Goal: Communication & Community: Answer question/provide support

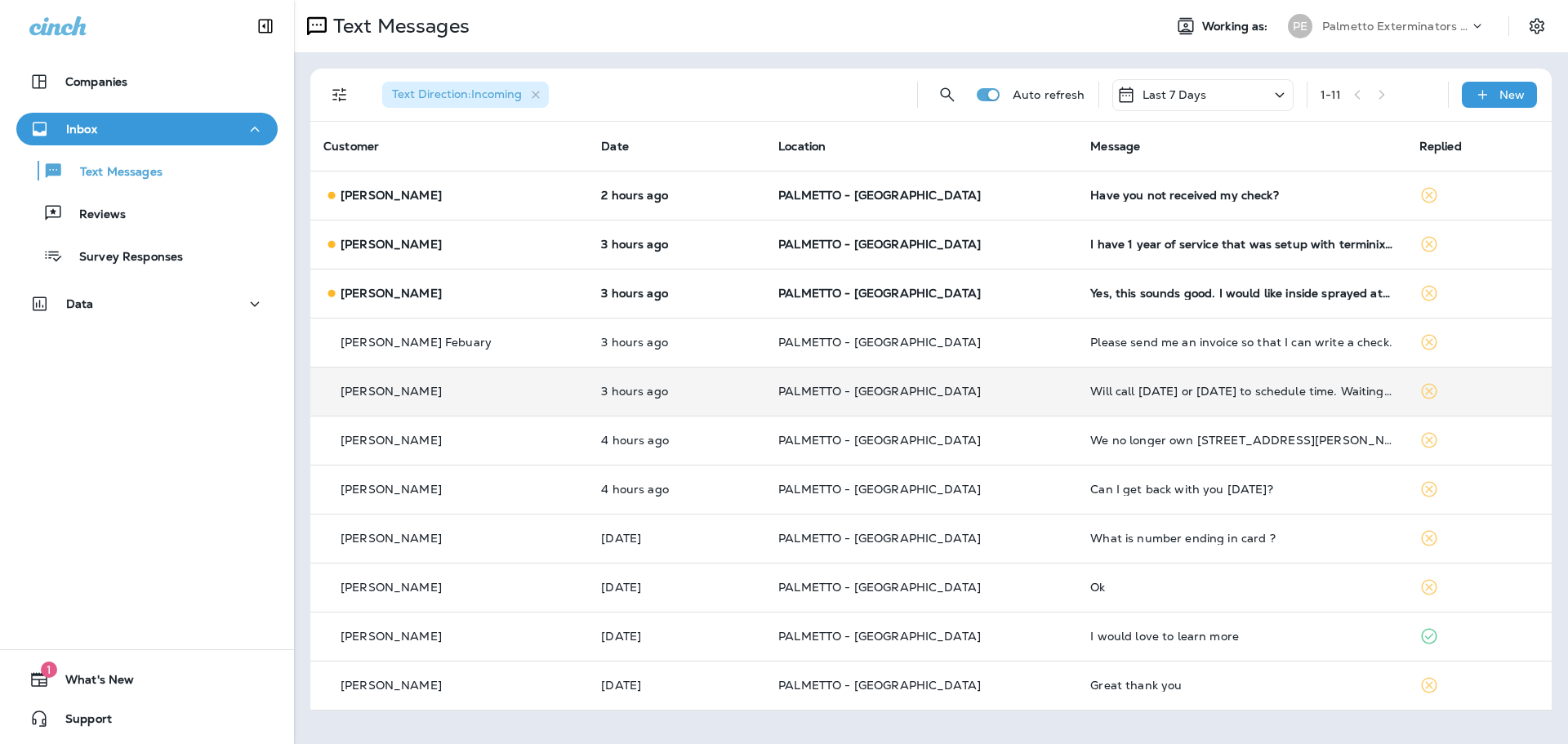
click at [752, 411] on td "3 hours ago" at bounding box center [677, 392] width 178 height 49
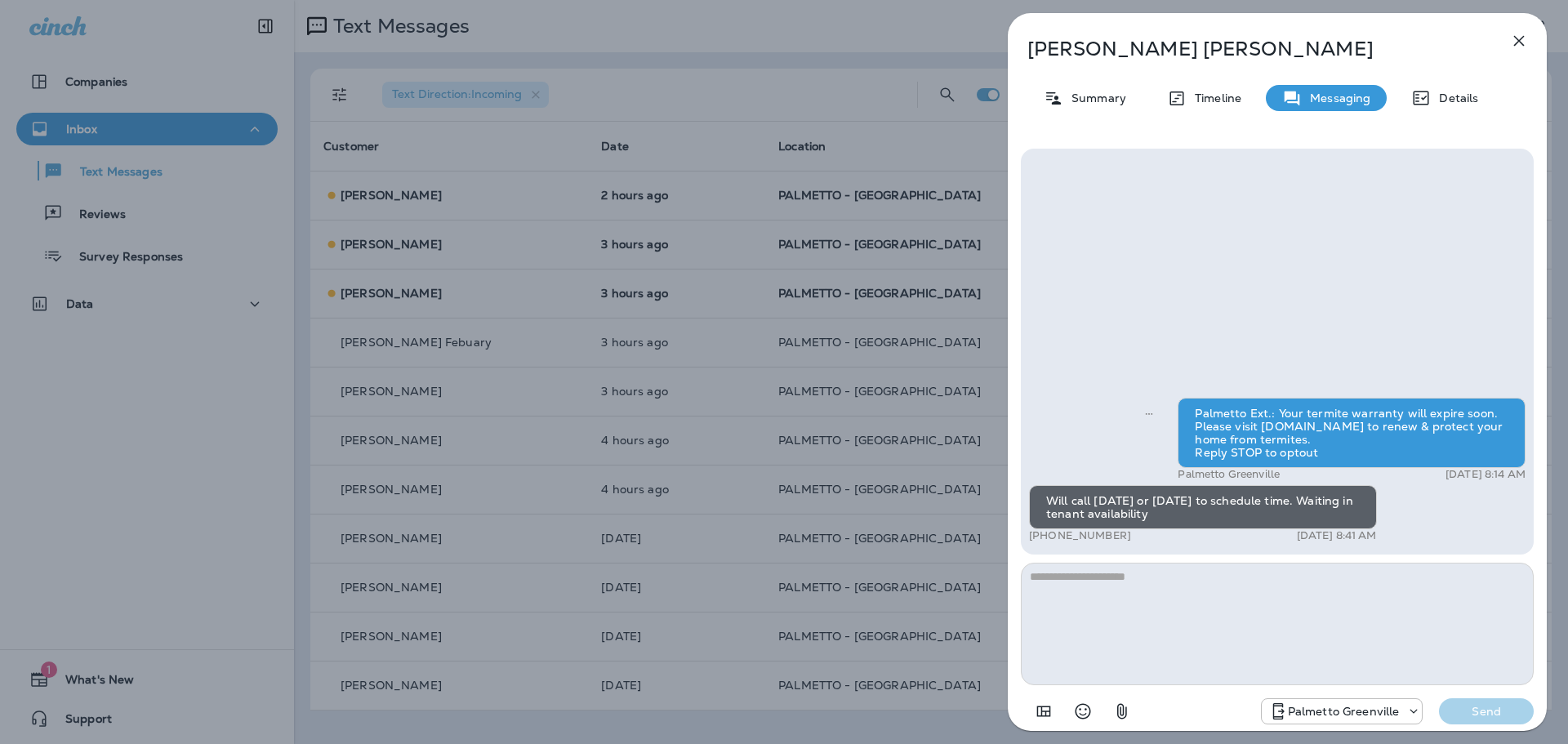
click at [876, 267] on div "[PERSON_NAME] Summary Timeline Messaging Details Palmetto Ext.: Your termite wa…" at bounding box center [784, 372] width 1568 height 744
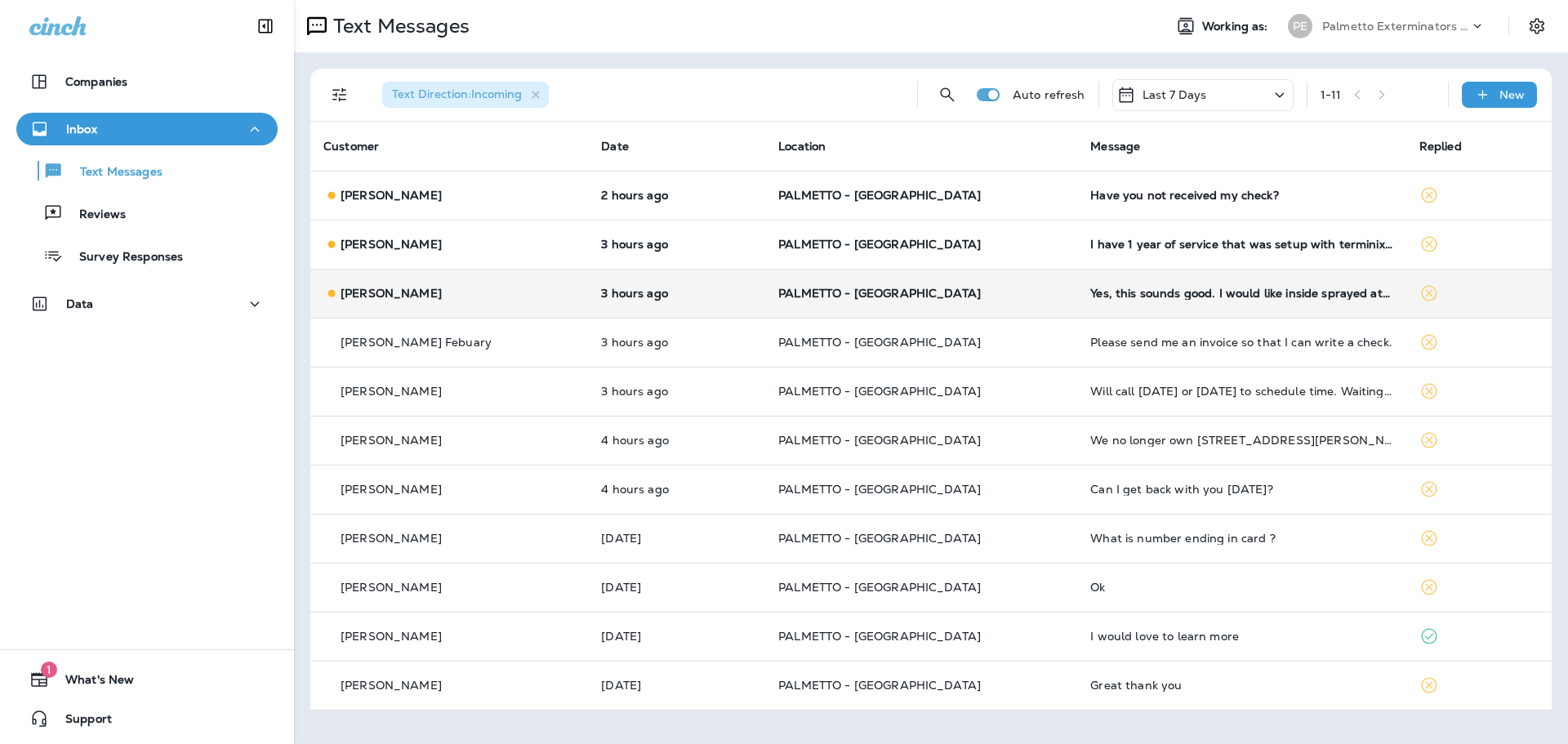
click at [666, 293] on p "3 hours ago" at bounding box center [677, 293] width 151 height 13
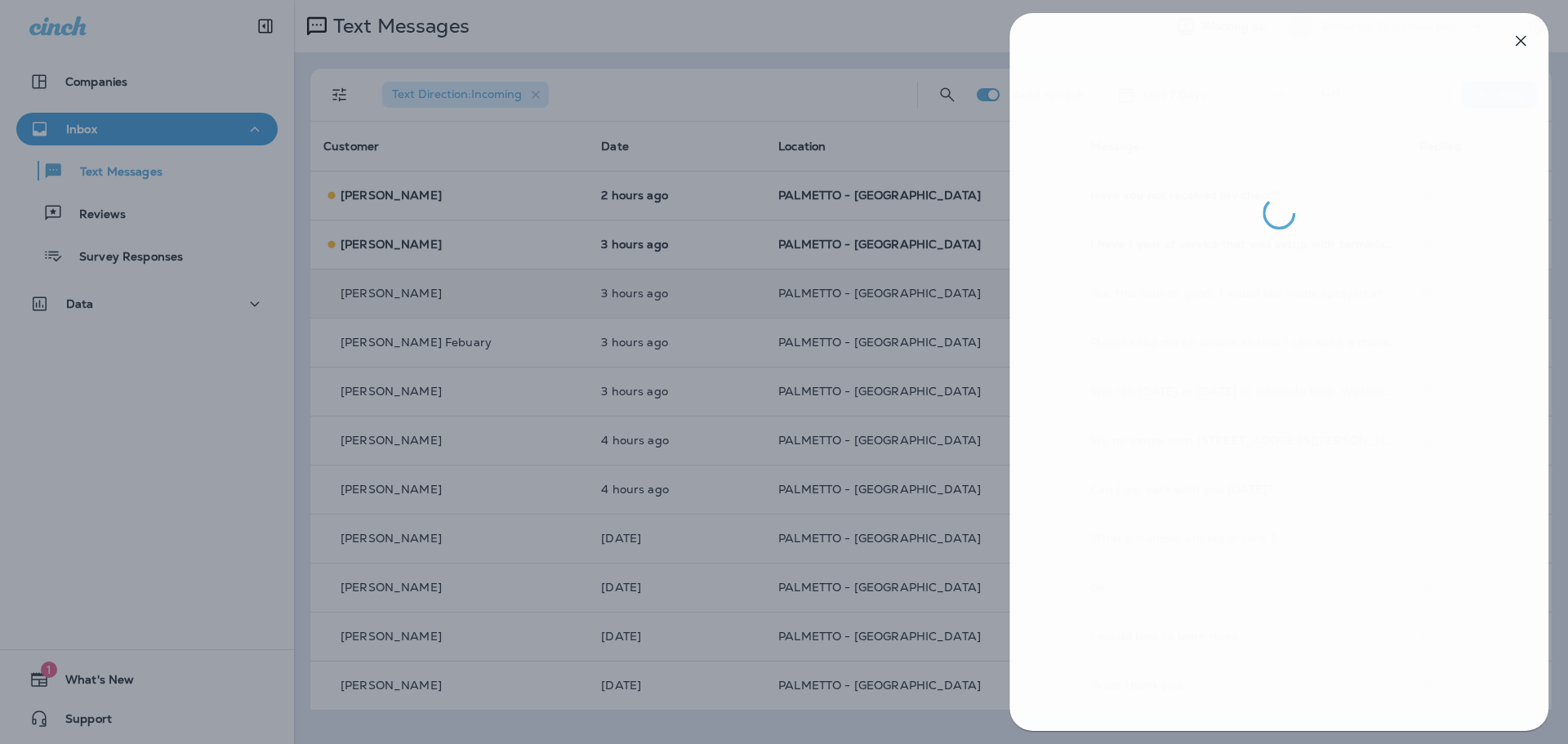
click at [846, 350] on div at bounding box center [786, 372] width 1568 height 744
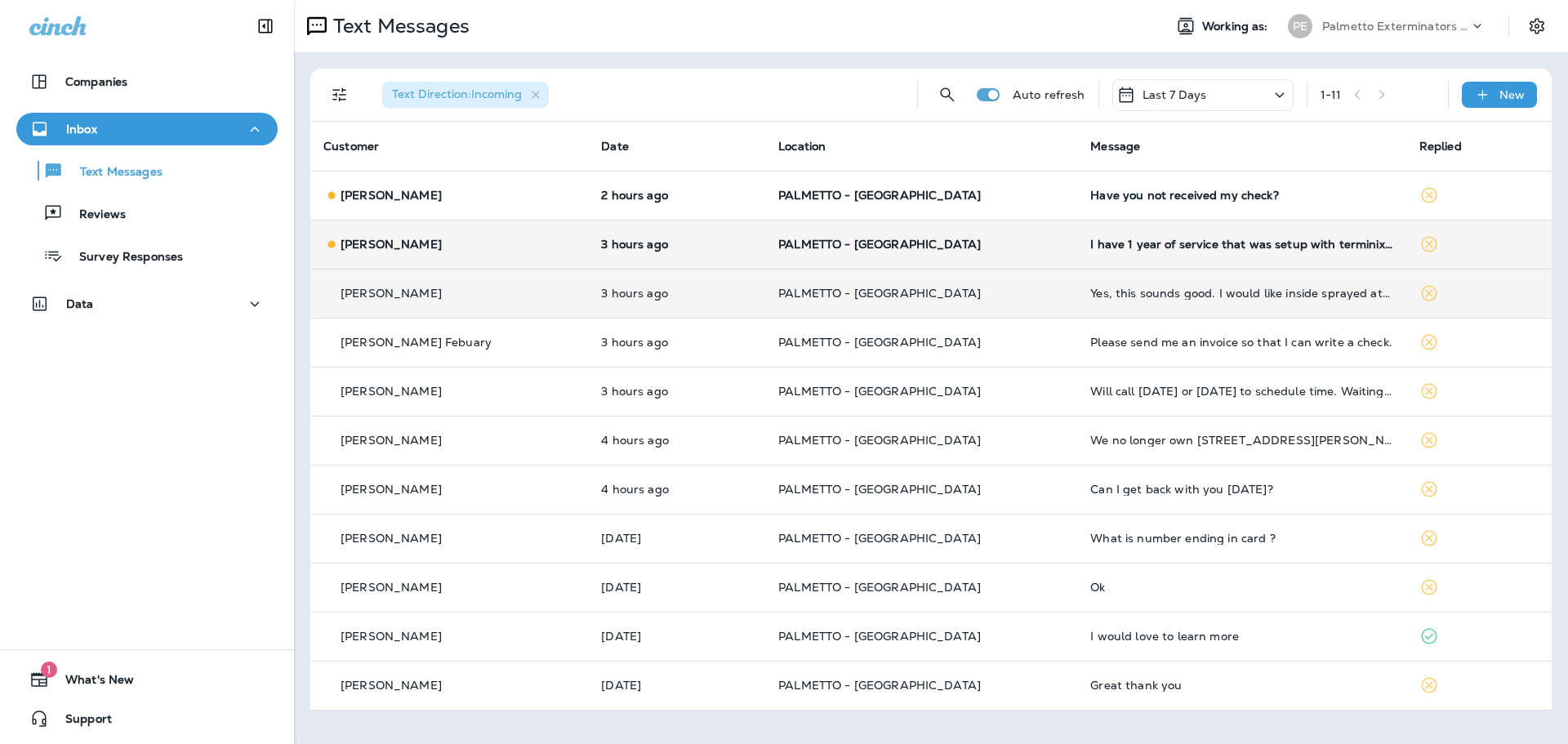
click at [960, 231] on td "PALMETTO - [GEOGRAPHIC_DATA]" at bounding box center [922, 244] width 312 height 49
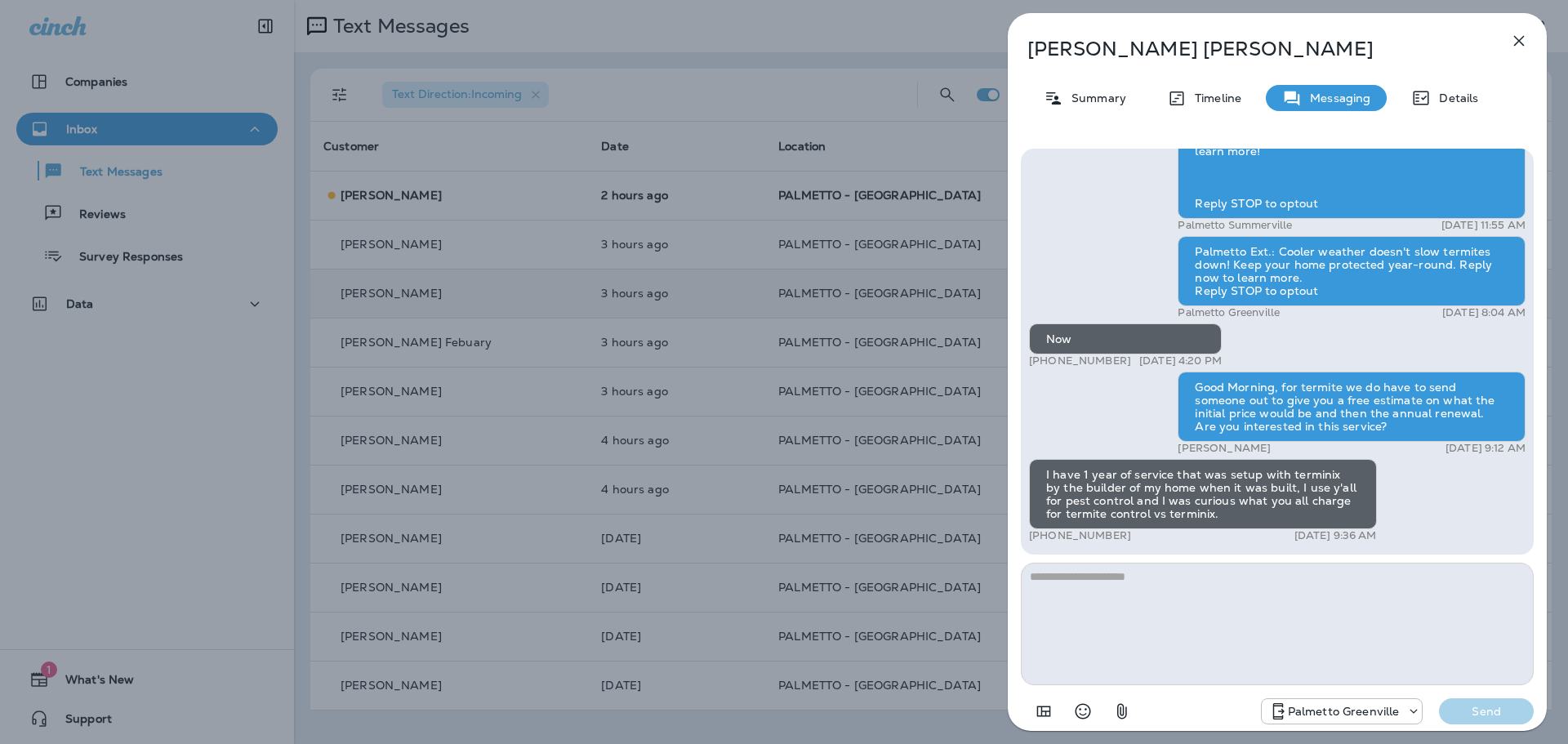
click at [901, 304] on div "[PERSON_NAME] Summary Timeline Messaging Details Palmetto Ext.: Termites don't …" at bounding box center [784, 372] width 1568 height 744
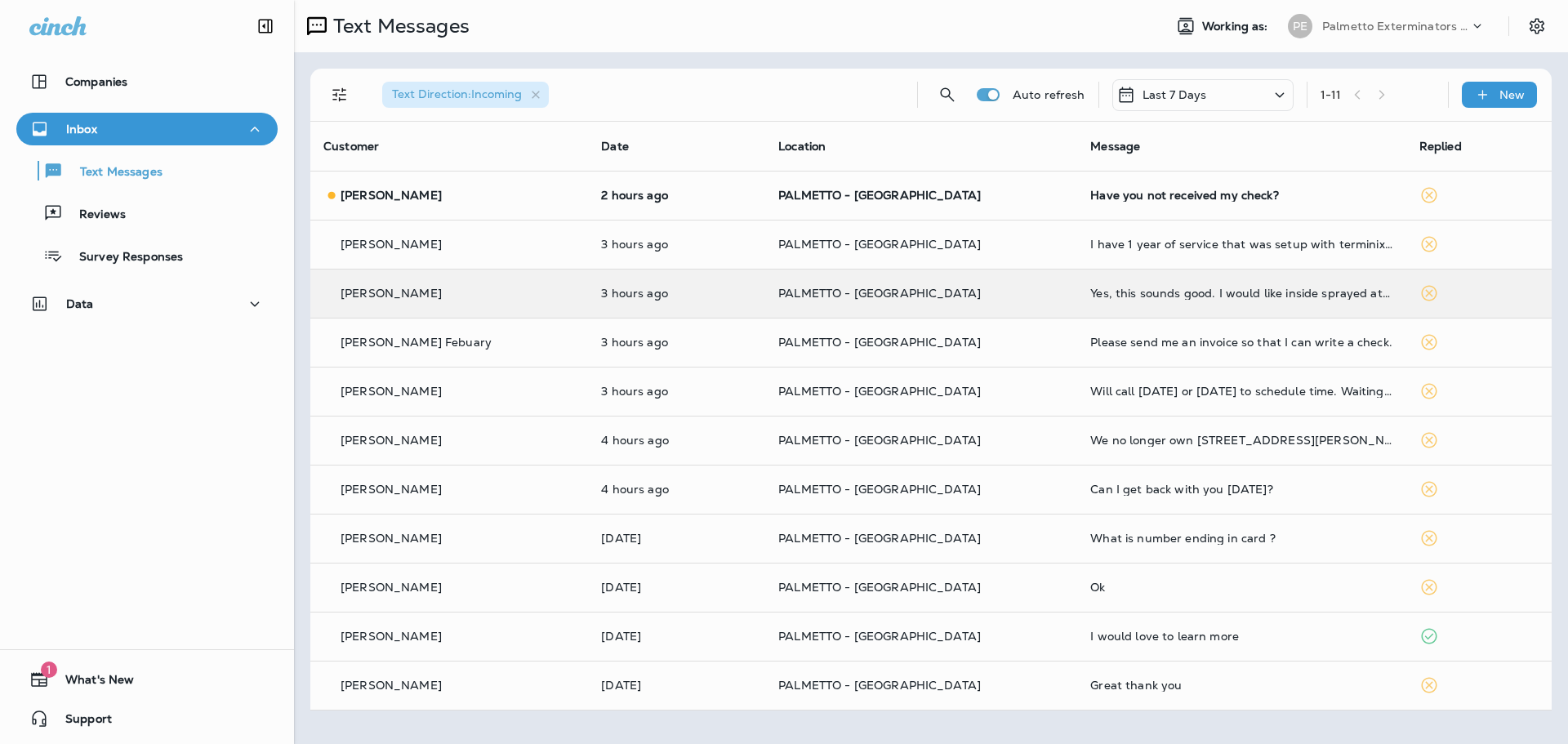
click at [943, 196] on div at bounding box center [784, 372] width 1568 height 744
click at [959, 192] on p "PALMETTO - [GEOGRAPHIC_DATA]" at bounding box center [921, 194] width 286 height 13
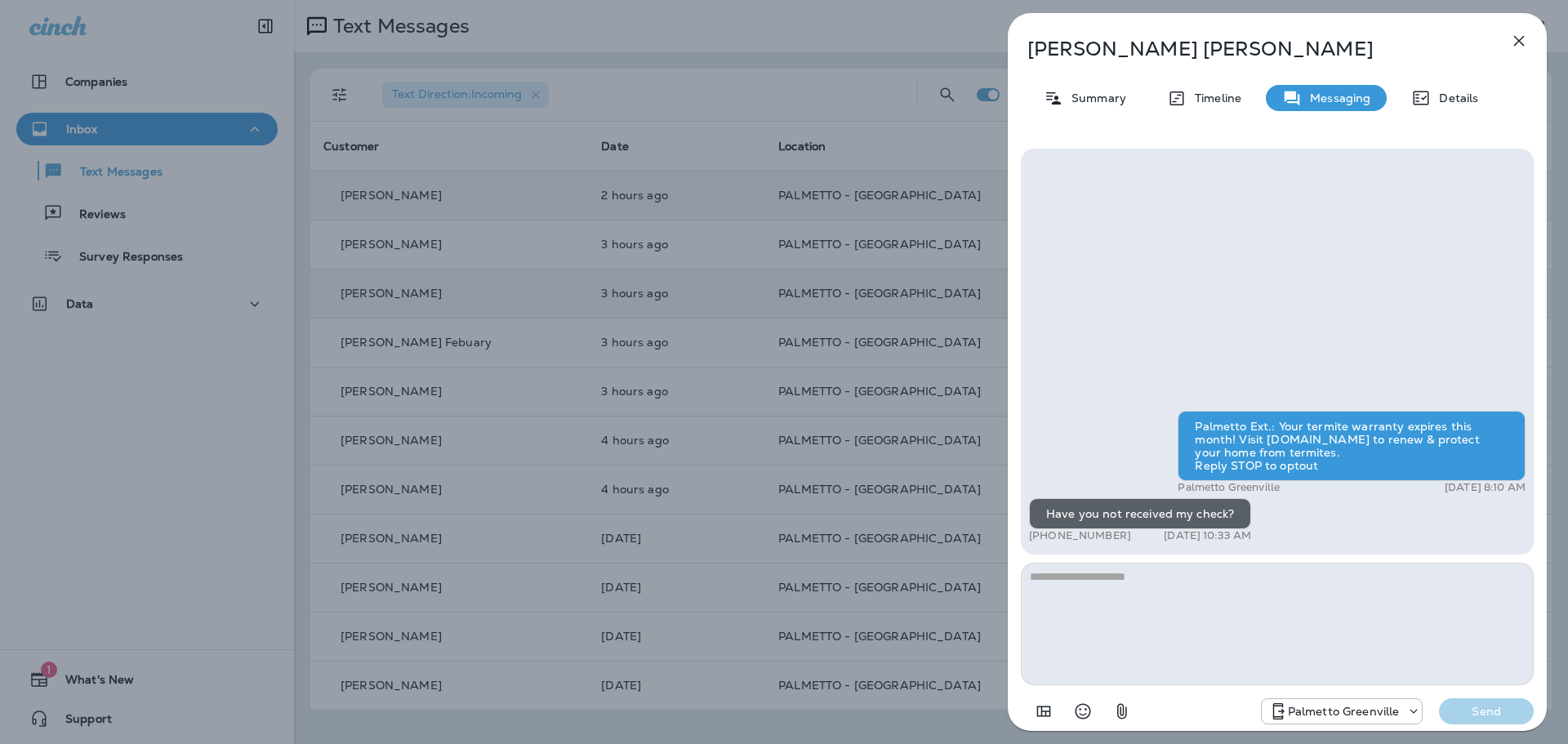
drag, startPoint x: 1047, startPoint y: 535, endPoint x: 1123, endPoint y: 538, distance: 76.1
click at [1123, 538] on p "[PHONE_NUMBER]" at bounding box center [1080, 535] width 103 height 13
copy p "970) 520-2497"
click at [1272, 600] on textarea at bounding box center [1277, 624] width 513 height 123
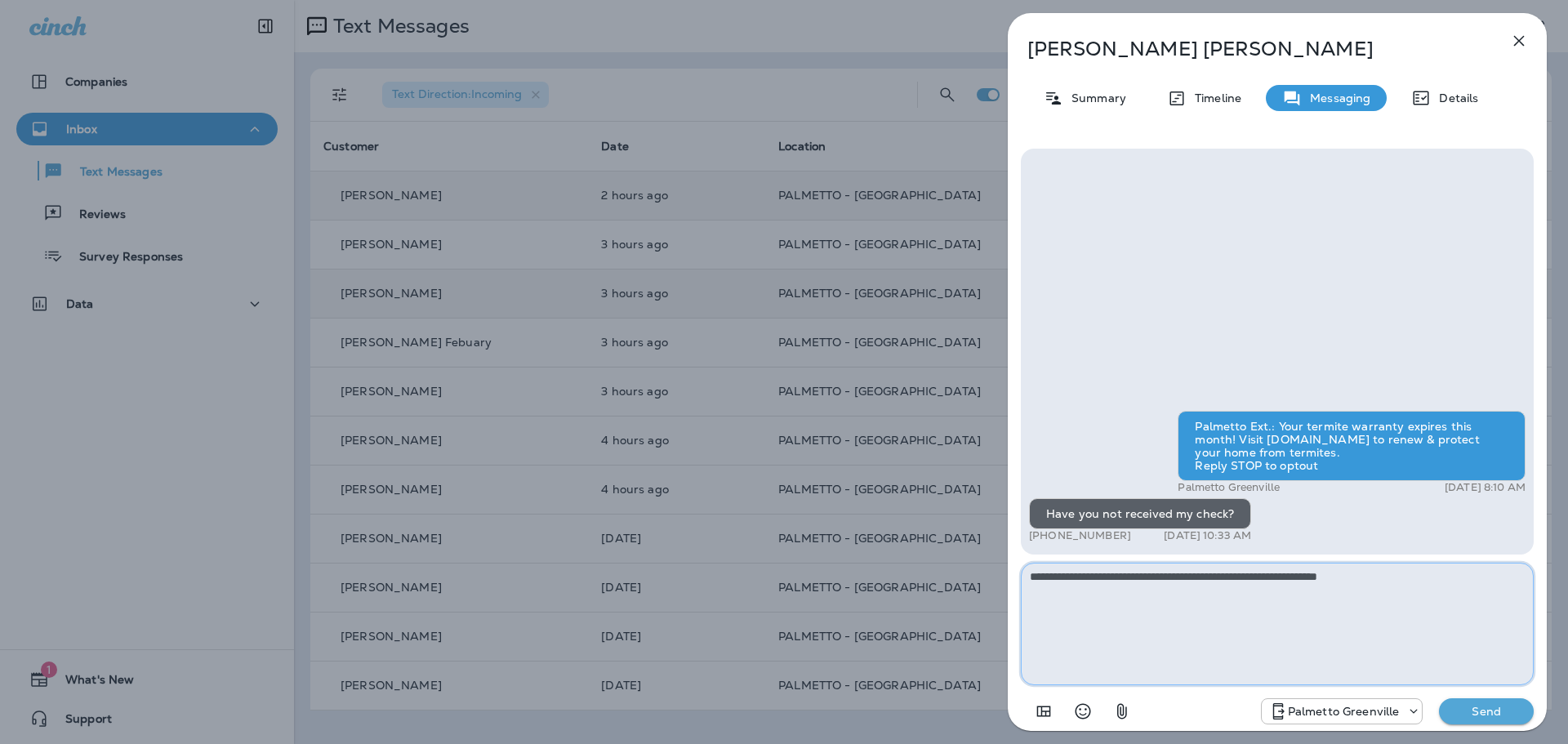
type textarea "**********"
click at [1464, 706] on p "Send" at bounding box center [1487, 711] width 68 height 15
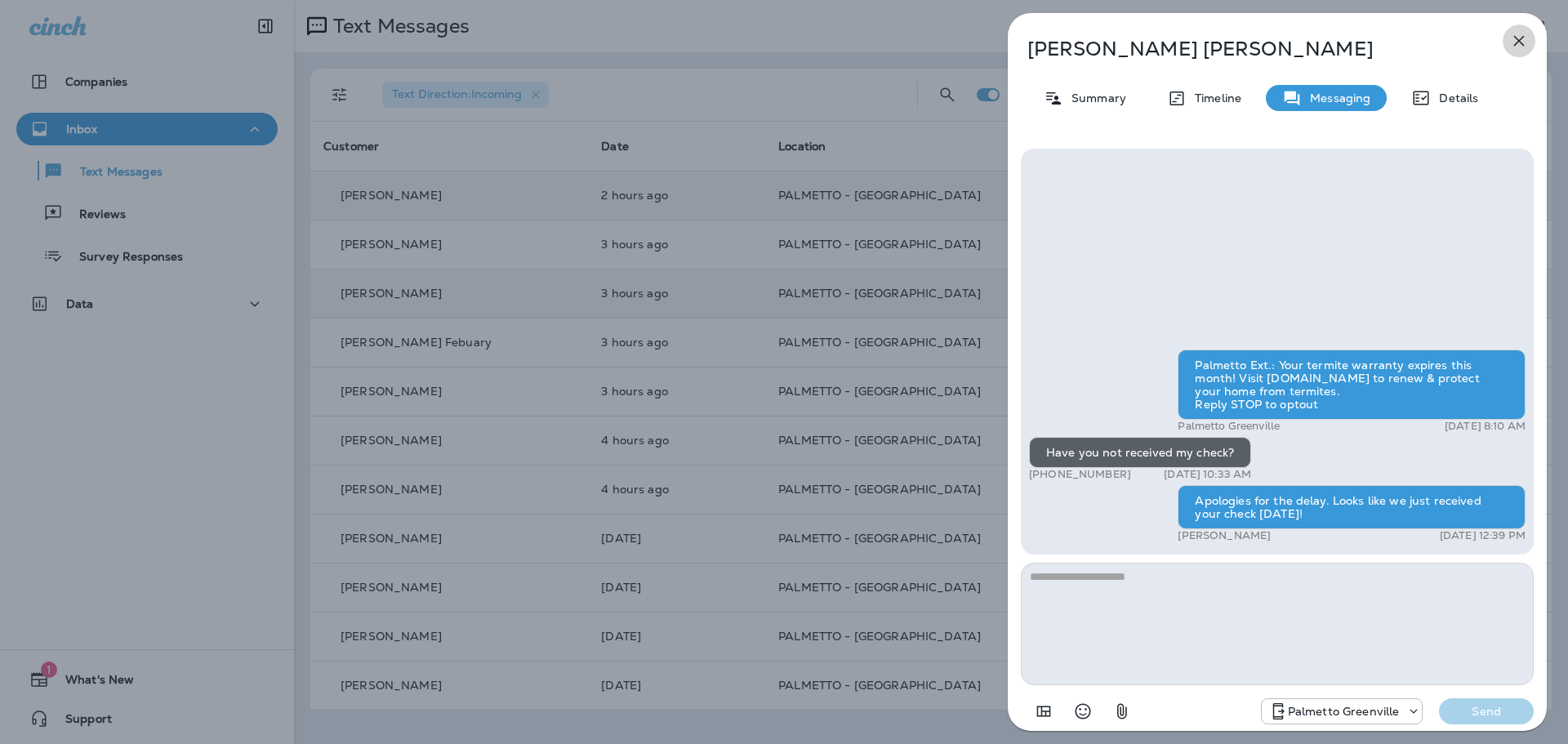
click at [1510, 43] on icon "button" at bounding box center [1519, 41] width 20 height 20
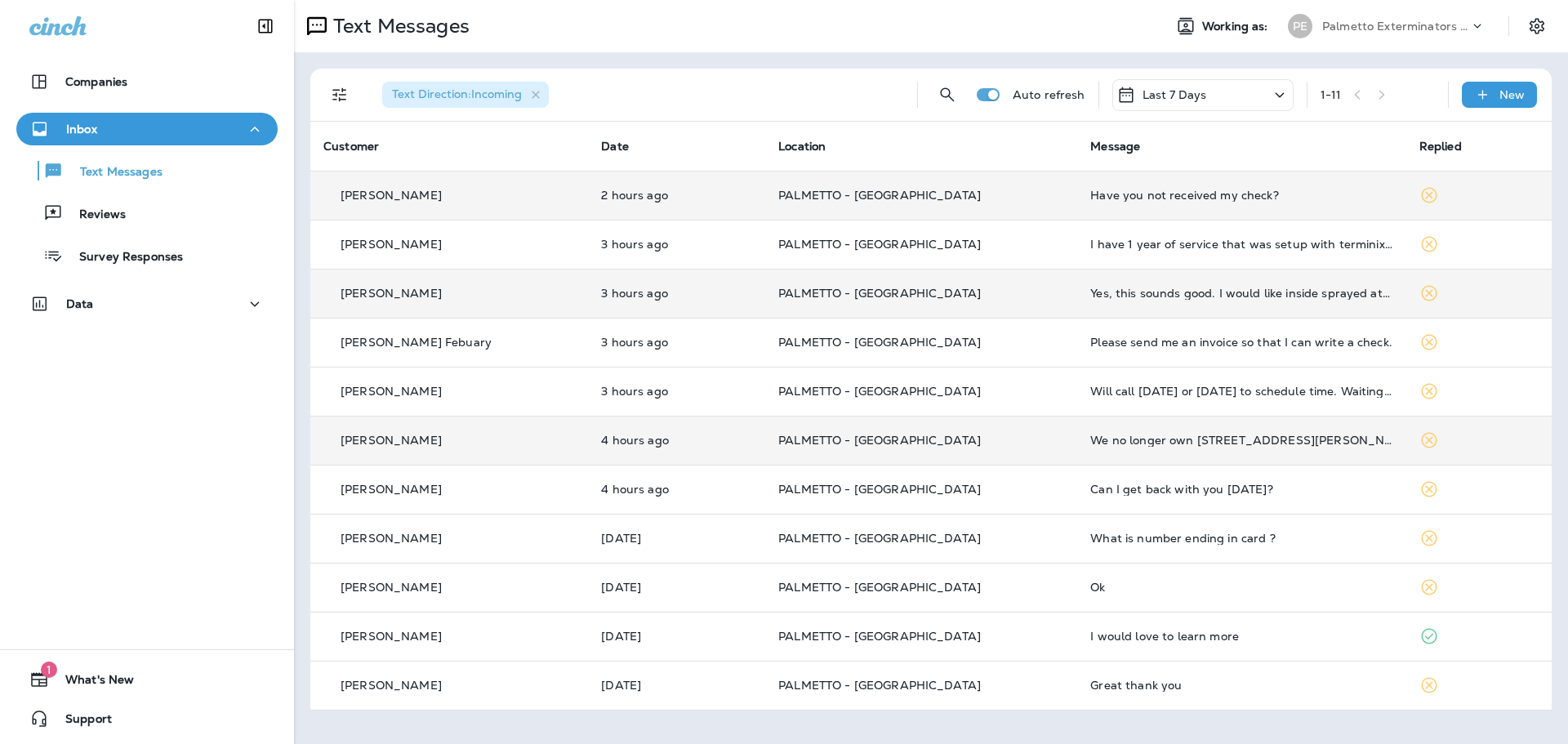
click at [885, 417] on td "PALMETTO - [GEOGRAPHIC_DATA]" at bounding box center [922, 440] width 312 height 49
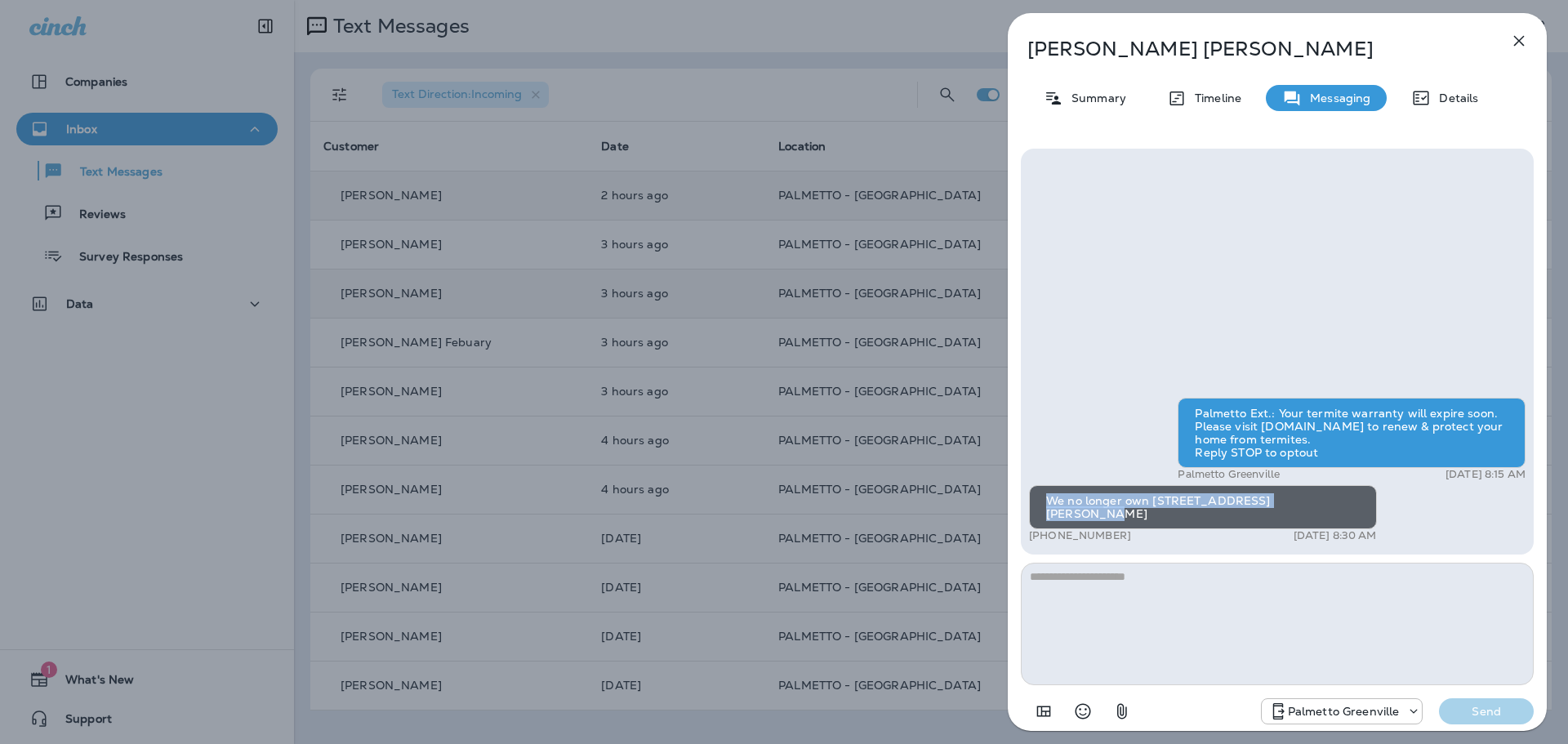
drag, startPoint x: 1310, startPoint y: 511, endPoint x: 1051, endPoint y: 514, distance: 259.0
click at [1051, 514] on div "We no longer own [STREET_ADDRESS][PERSON_NAME]" at bounding box center [1203, 507] width 348 height 44
copy div "We no longer own [STREET_ADDRESS][PERSON_NAME]"
drag, startPoint x: 1046, startPoint y: 539, endPoint x: 1088, endPoint y: 517, distance: 47.4
click at [1130, 552] on div "Palmetto Ext.: Your termite warranty will expire soon. Please visit [DOMAIN_NAM…" at bounding box center [1277, 351] width 513 height 406
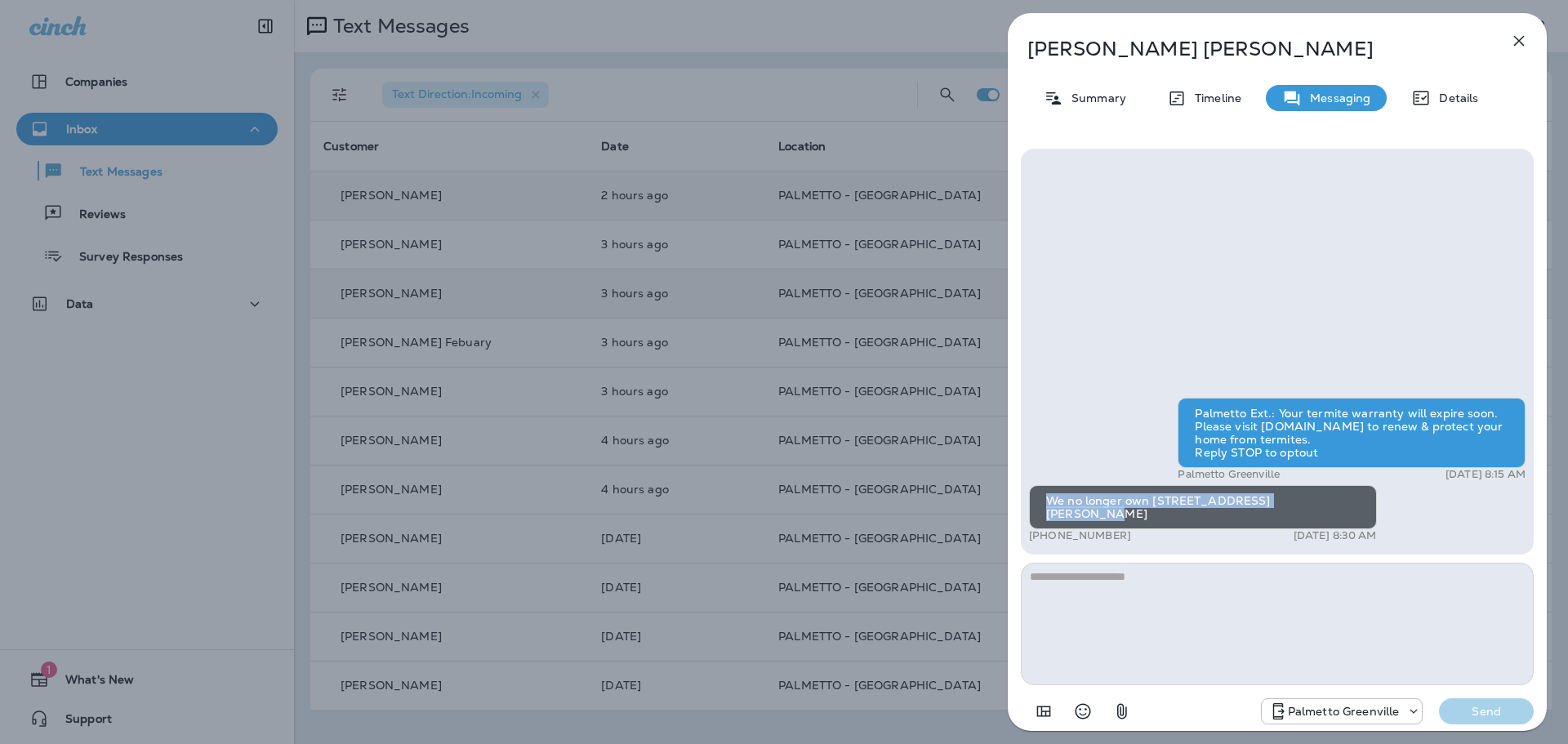
copy p "864) 909-0375"
